Goal: Task Accomplishment & Management: Use online tool/utility

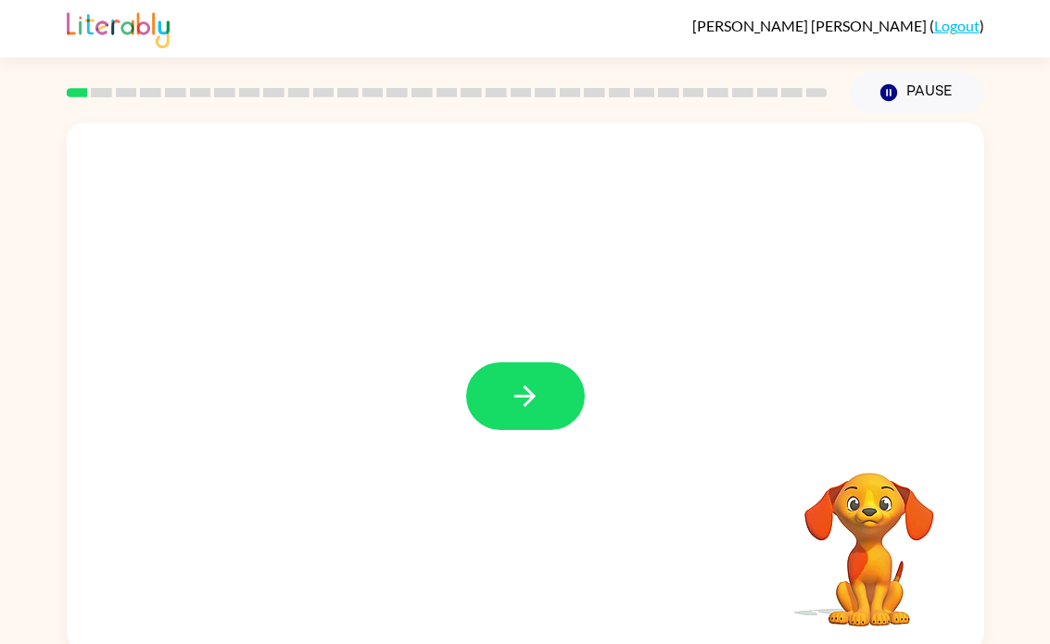
click at [523, 407] on icon "button" at bounding box center [525, 396] width 32 height 32
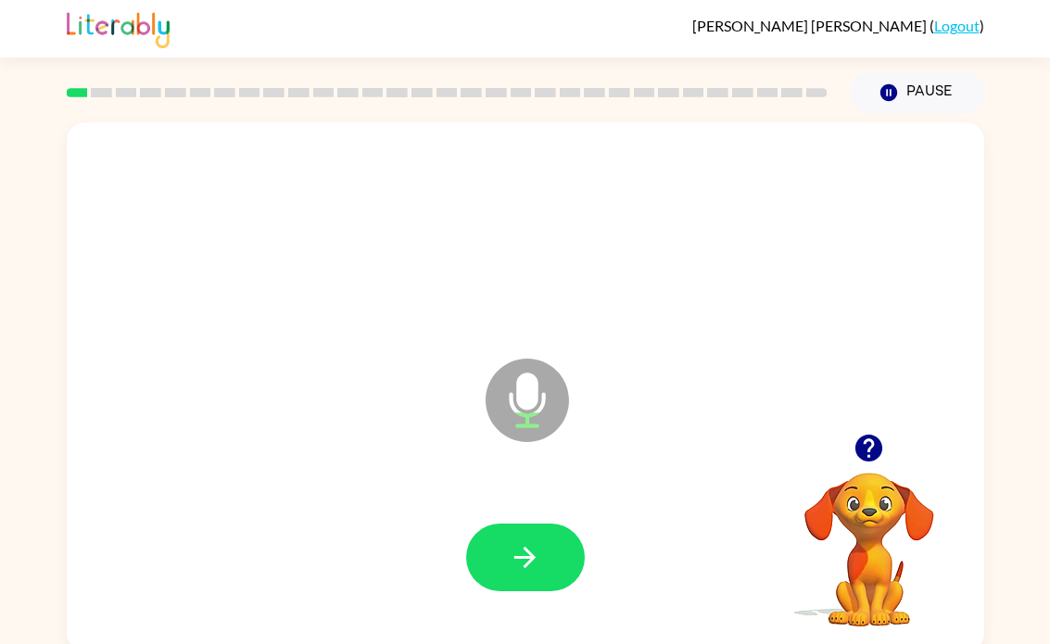
click at [525, 559] on icon "button" at bounding box center [524, 557] width 21 height 21
click at [527, 557] on icon "button" at bounding box center [524, 557] width 21 height 21
click at [510, 548] on icon "button" at bounding box center [525, 557] width 32 height 32
click at [535, 551] on icon "button" at bounding box center [525, 557] width 32 height 32
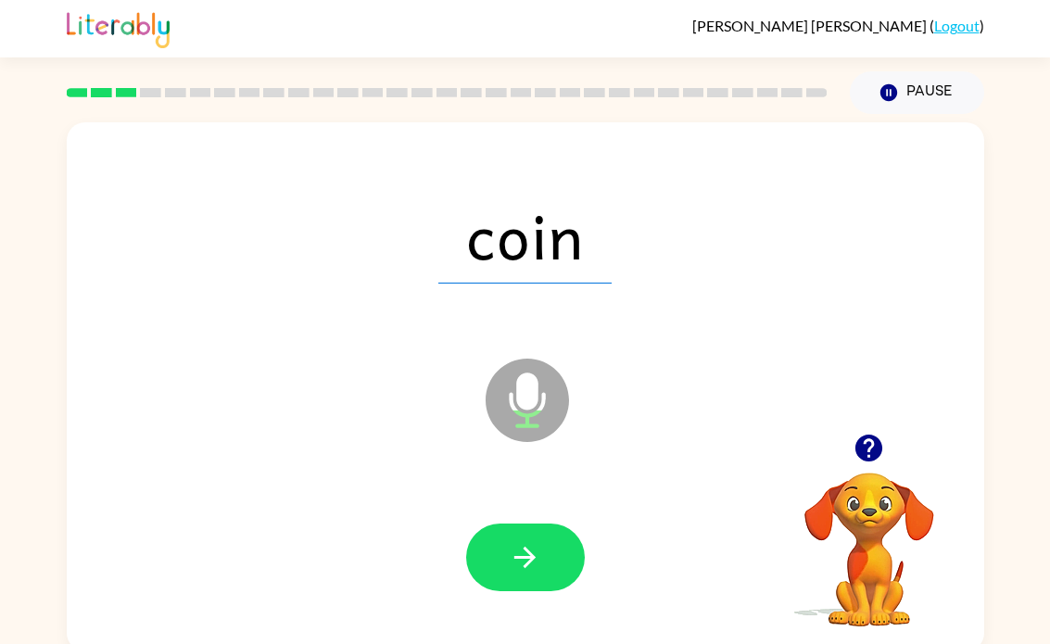
click at [530, 552] on icon "button" at bounding box center [524, 557] width 21 height 21
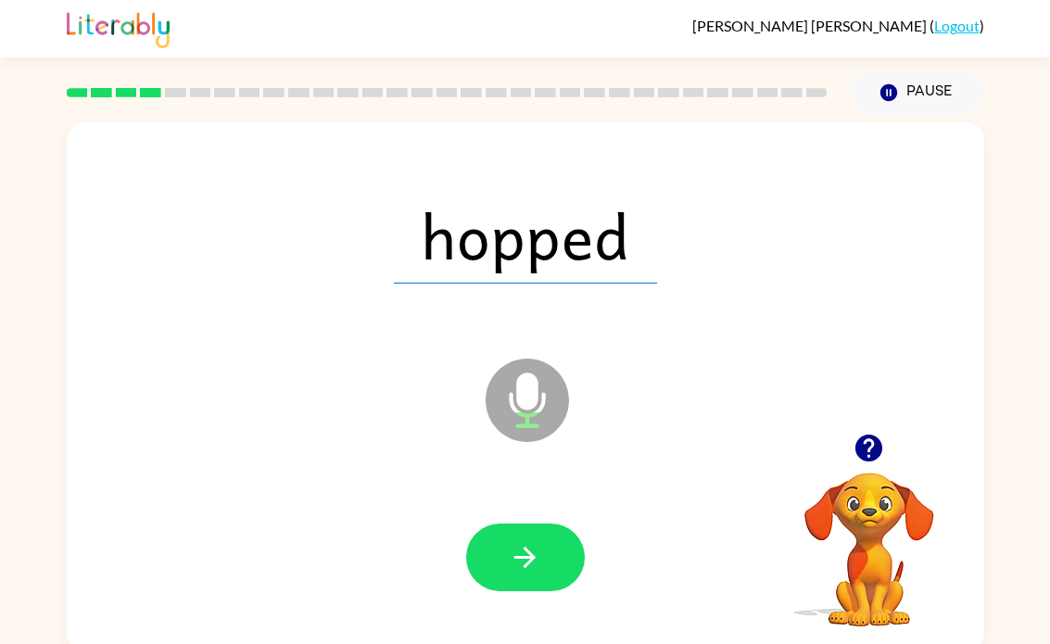
click at [530, 556] on icon "button" at bounding box center [525, 557] width 32 height 32
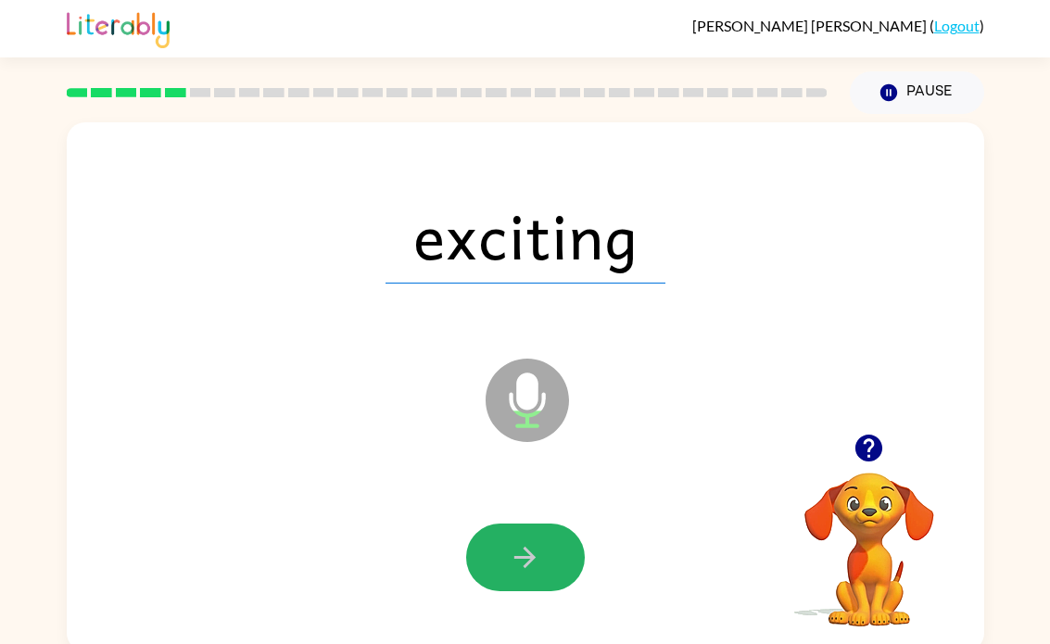
click at [538, 580] on button "button" at bounding box center [525, 558] width 119 height 68
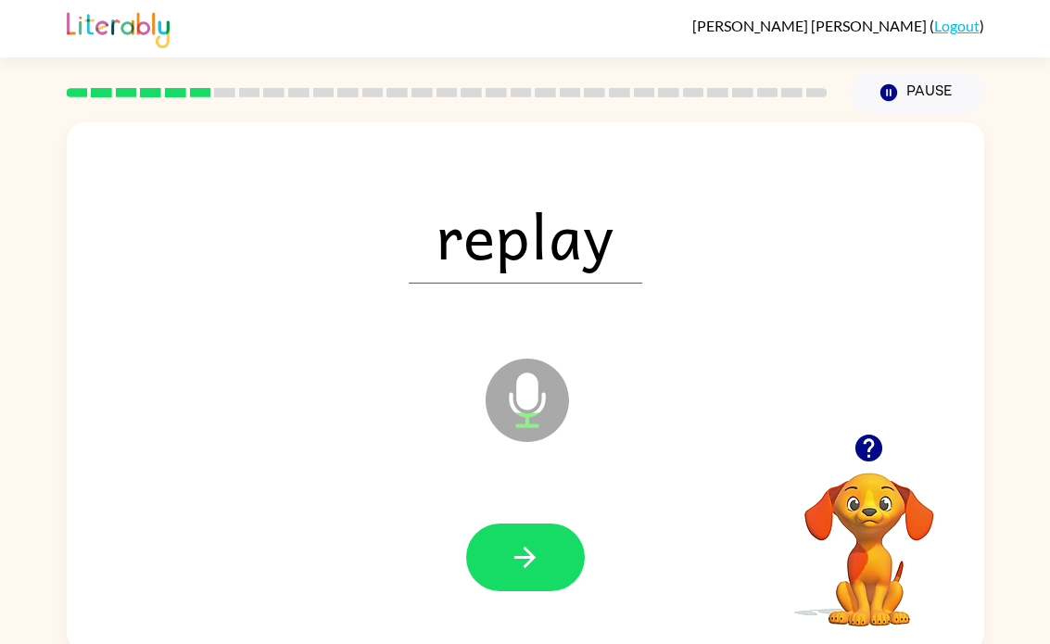
click at [523, 562] on icon "button" at bounding box center [525, 557] width 32 height 32
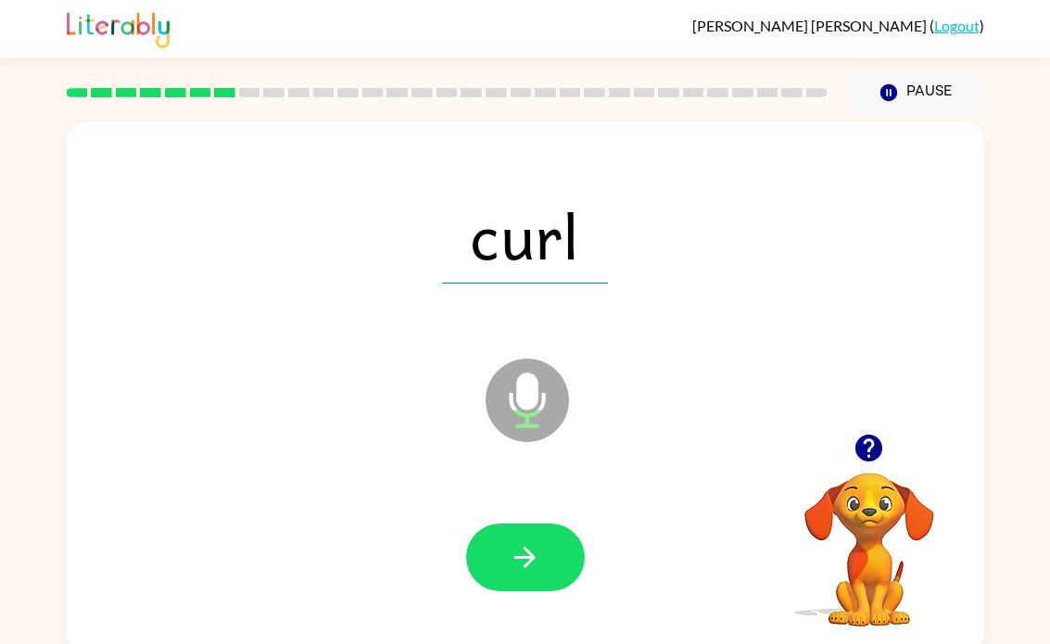
click at [528, 548] on icon "button" at bounding box center [525, 557] width 32 height 32
click at [526, 569] on icon "button" at bounding box center [525, 557] width 32 height 32
click at [537, 564] on icon "button" at bounding box center [525, 557] width 32 height 32
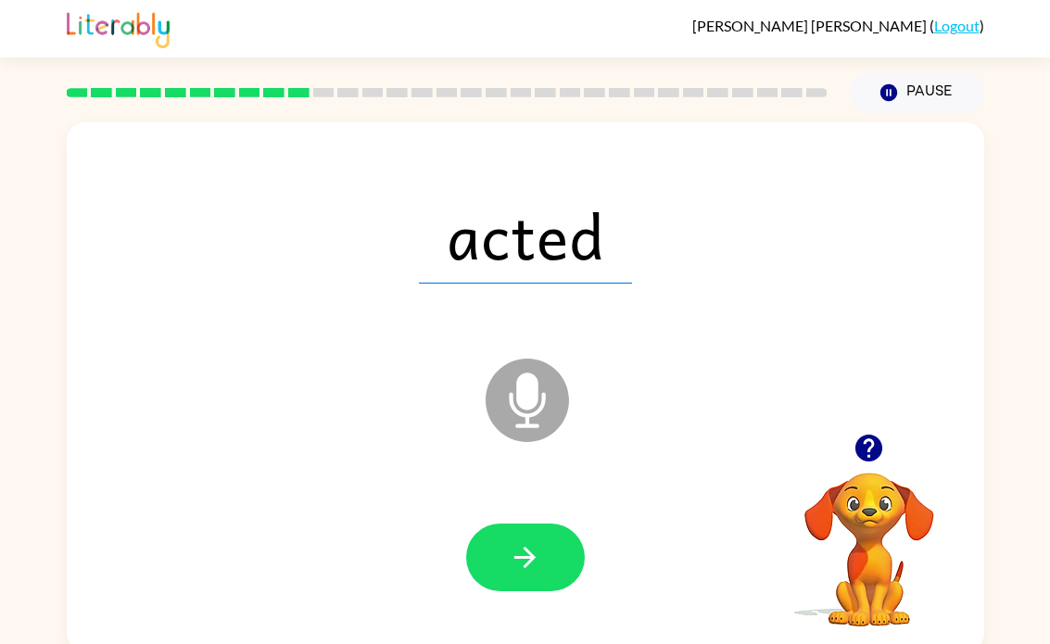
click at [919, 100] on button "Pause Pause" at bounding box center [917, 92] width 134 height 43
click at [520, 549] on icon "button" at bounding box center [525, 557] width 32 height 32
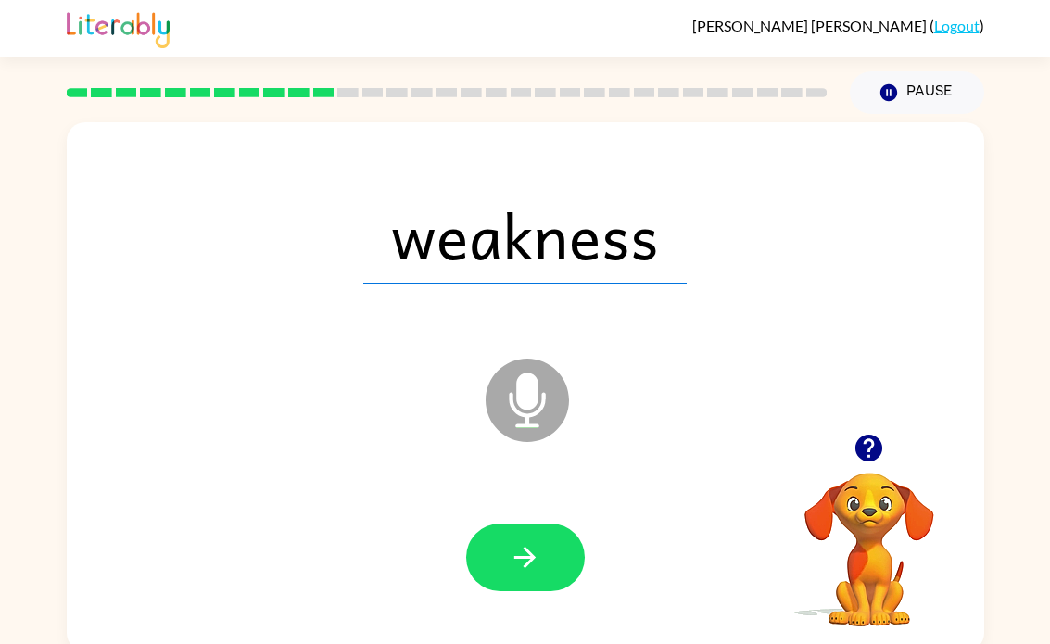
click at [518, 558] on icon "button" at bounding box center [524, 557] width 21 height 21
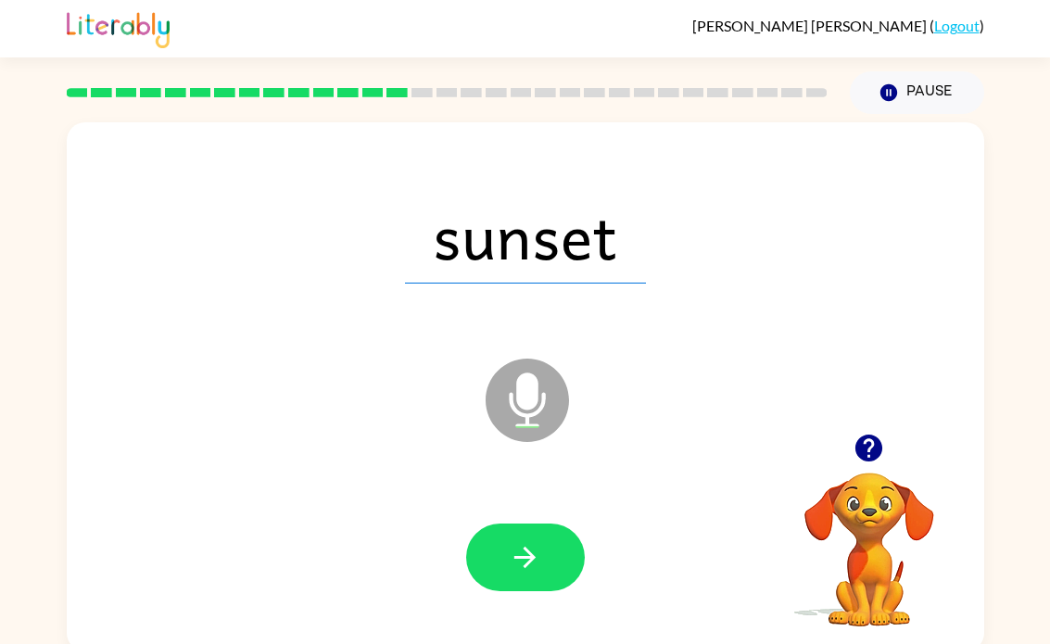
click at [536, 563] on icon "button" at bounding box center [525, 557] width 32 height 32
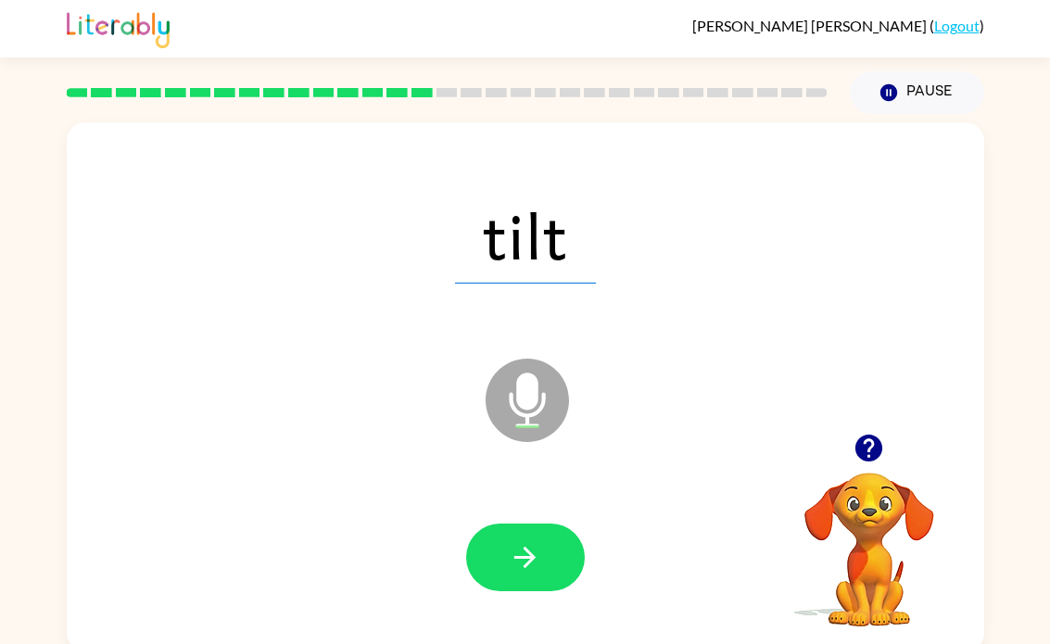
click at [521, 556] on icon "button" at bounding box center [525, 557] width 32 height 32
click at [509, 552] on icon "button" at bounding box center [525, 557] width 32 height 32
click at [529, 570] on icon "button" at bounding box center [525, 557] width 32 height 32
click at [518, 571] on icon "button" at bounding box center [525, 557] width 32 height 32
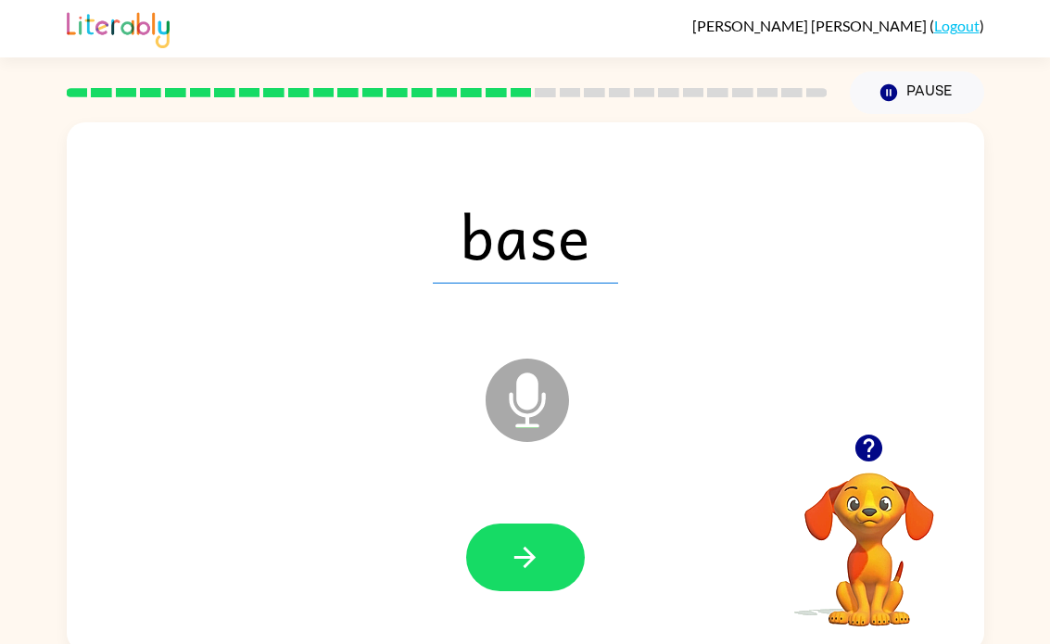
click at [534, 548] on icon "button" at bounding box center [525, 557] width 32 height 32
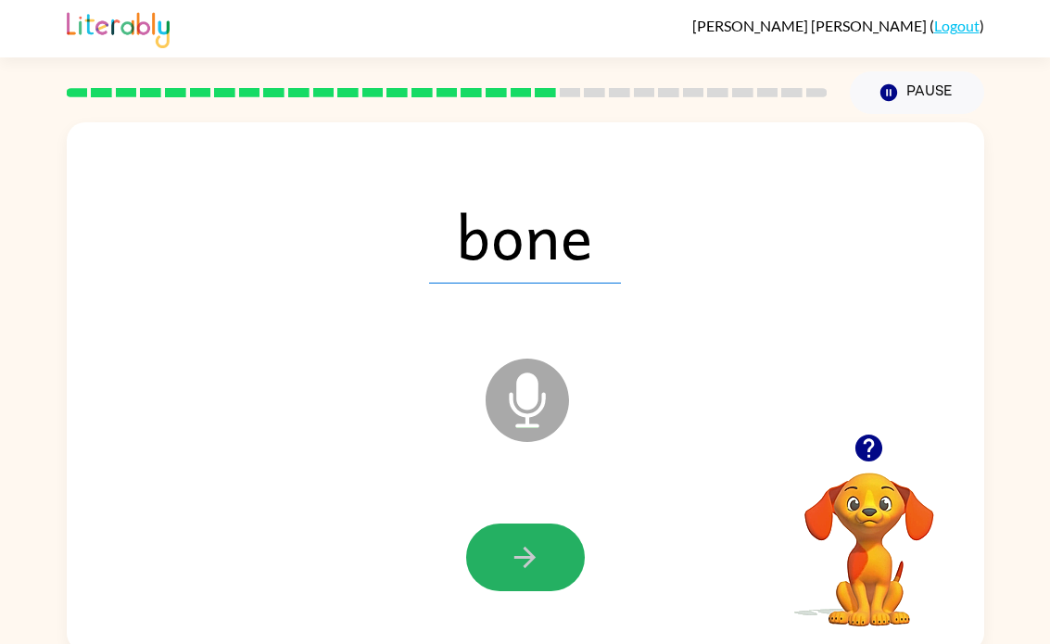
click at [514, 551] on icon "button" at bounding box center [525, 557] width 32 height 32
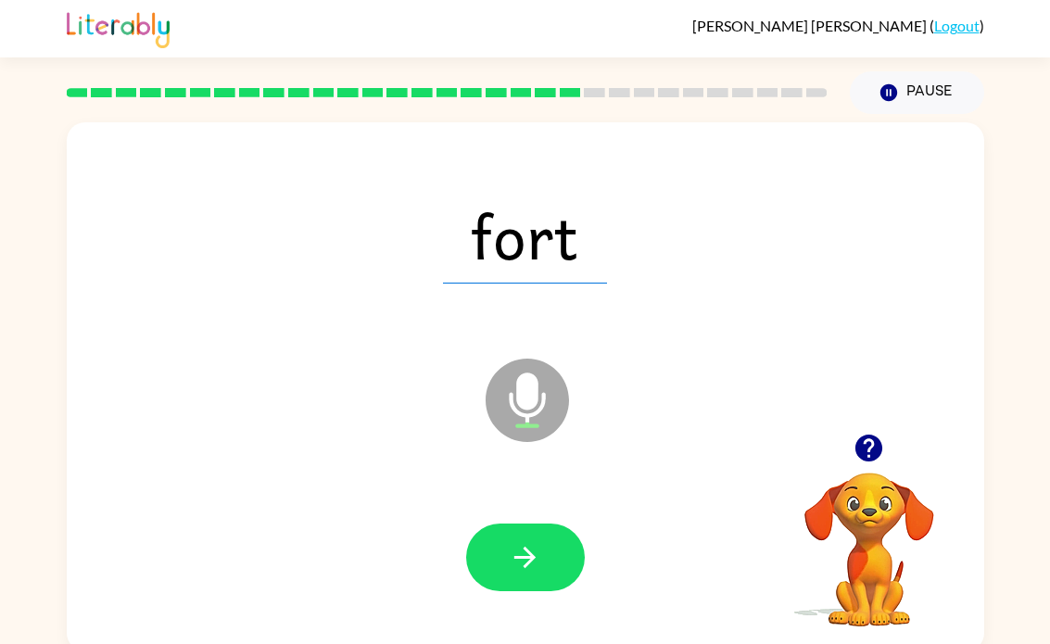
click at [550, 544] on button "button" at bounding box center [525, 558] width 119 height 68
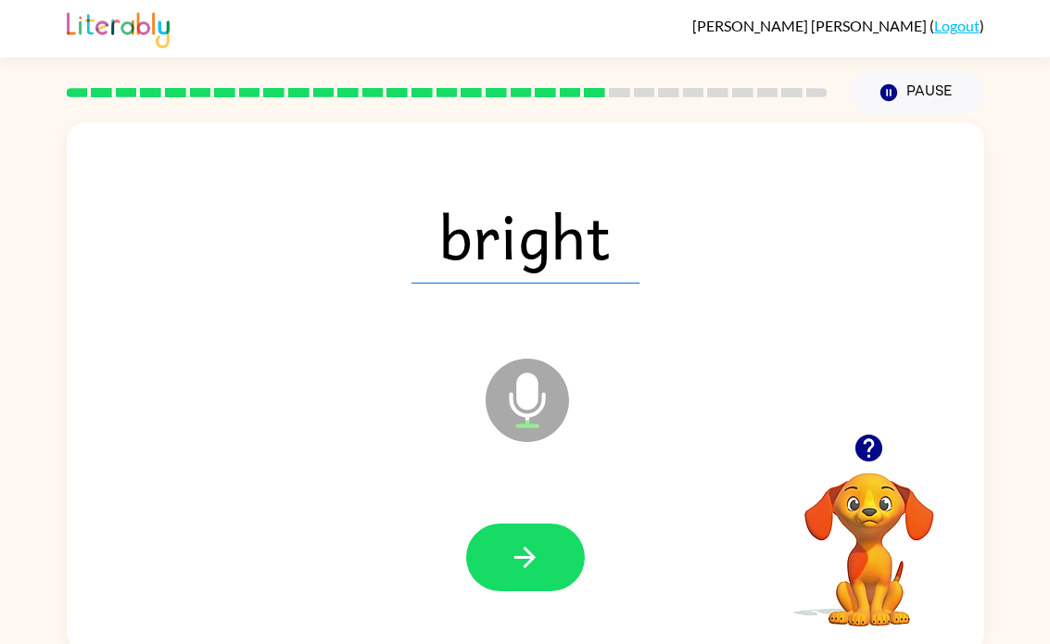
click at [531, 571] on icon "button" at bounding box center [525, 557] width 32 height 32
click at [534, 562] on icon "button" at bounding box center [525, 557] width 32 height 32
click at [525, 557] on icon "button" at bounding box center [524, 557] width 21 height 21
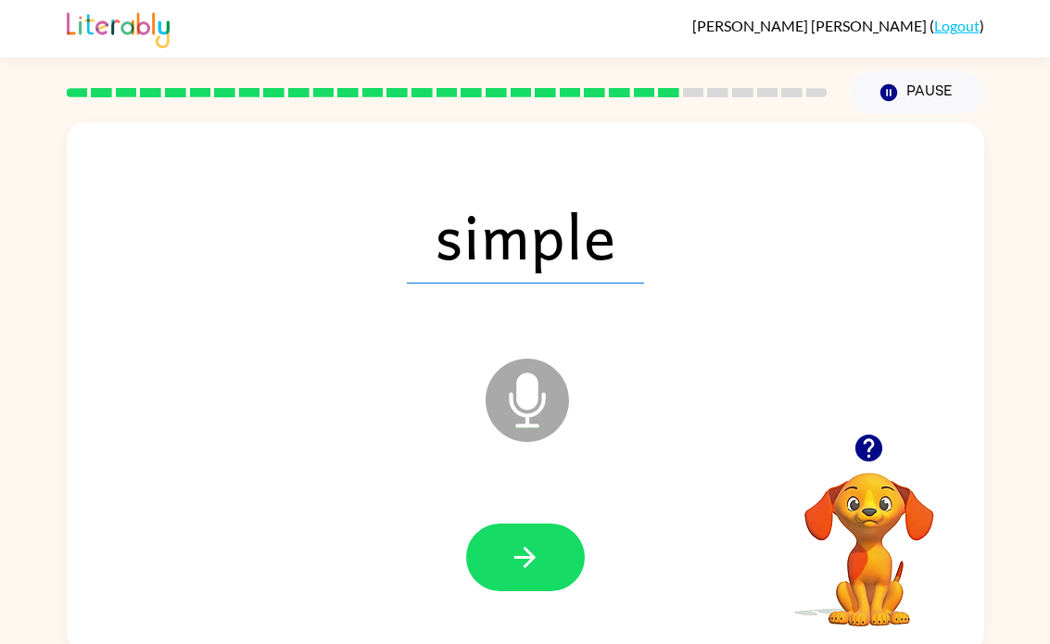
click at [512, 563] on icon "button" at bounding box center [525, 557] width 32 height 32
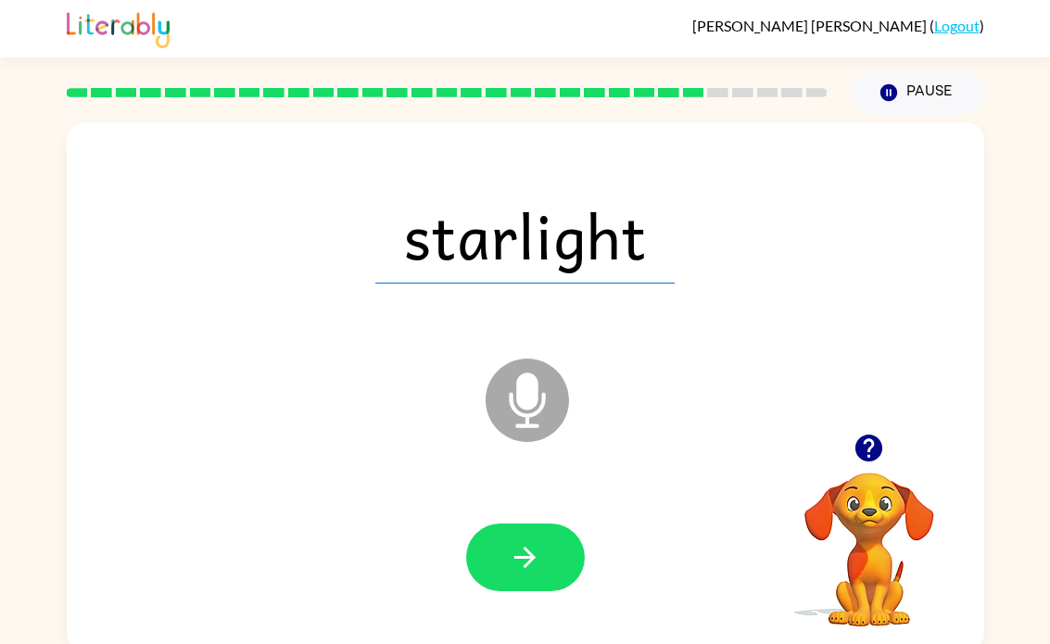
click at [531, 576] on button "button" at bounding box center [525, 558] width 119 height 68
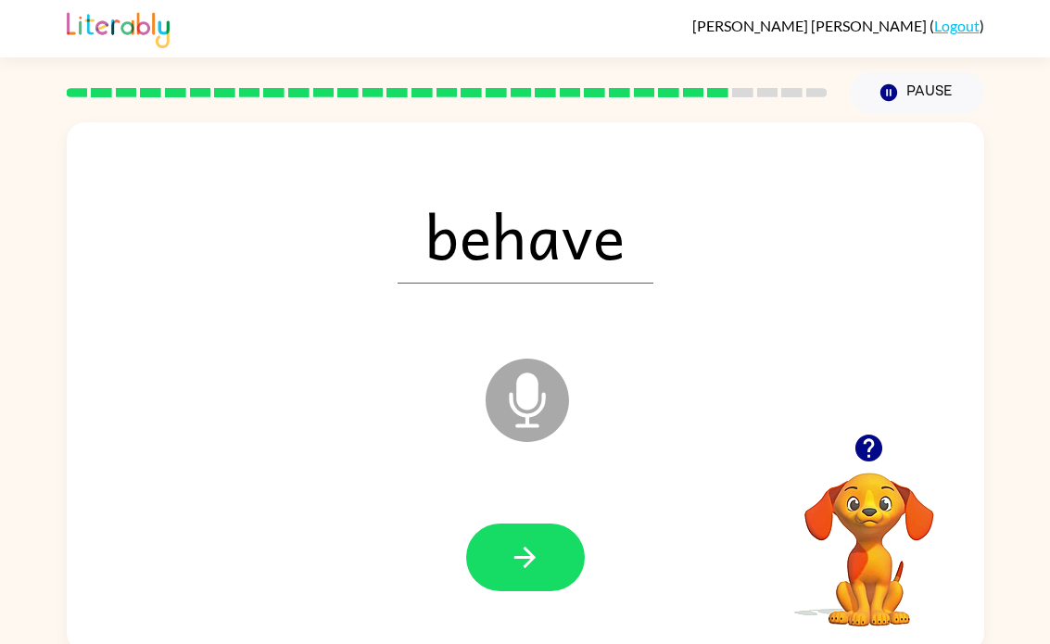
click at [523, 576] on button "button" at bounding box center [525, 558] width 119 height 68
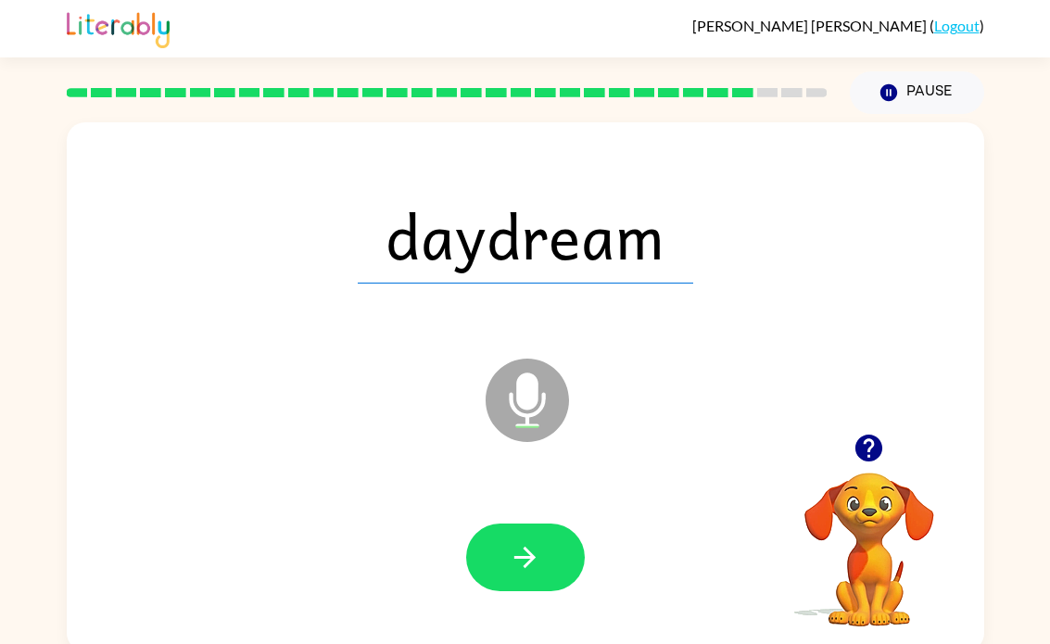
click at [513, 555] on icon "button" at bounding box center [525, 557] width 32 height 32
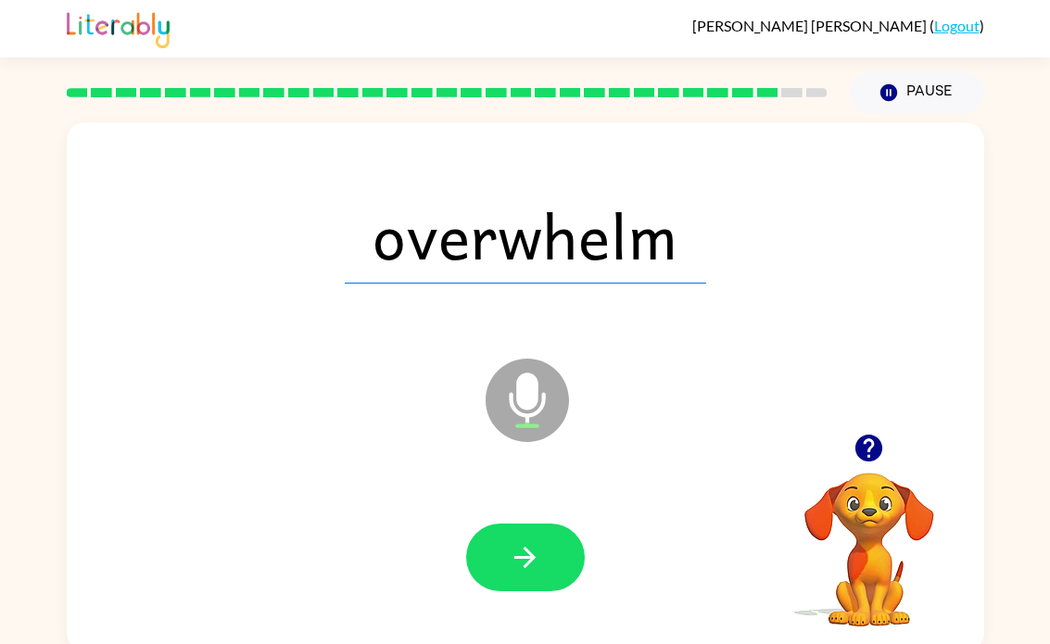
click at [525, 548] on icon "button" at bounding box center [524, 557] width 21 height 21
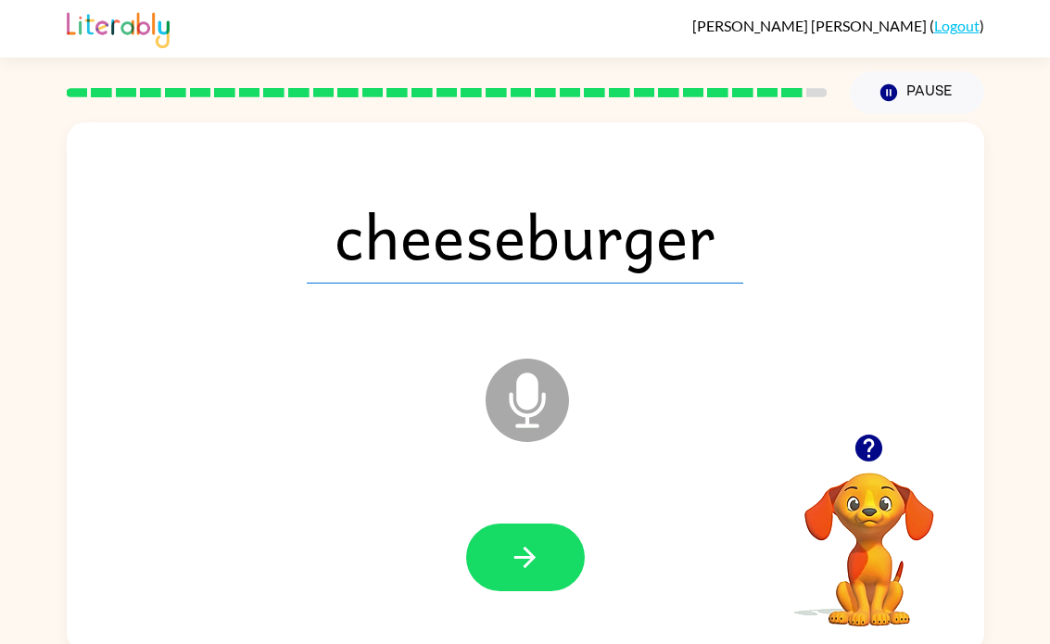
click at [497, 553] on button "button" at bounding box center [525, 558] width 119 height 68
